Goal: Task Accomplishment & Management: Use online tool/utility

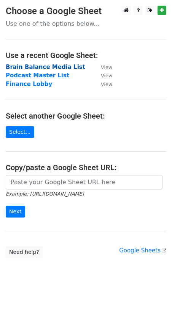
click at [24, 68] on strong "Brain Balance Media List" at bounding box center [45, 67] width 79 height 7
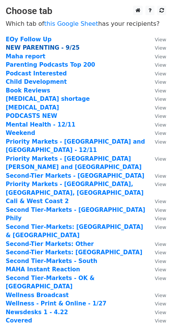
click at [26, 49] on strong "NEW PARENTING - 9/25" at bounding box center [43, 47] width 74 height 7
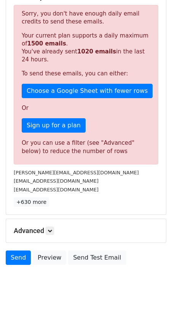
scroll to position [135, 0]
